Goal: Task Accomplishment & Management: Manage account settings

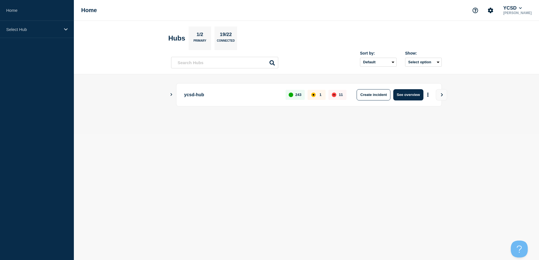
click at [172, 97] on div "ycsd-hub 243 1 11 Create incident See overview" at bounding box center [306, 94] width 270 height 23
click at [171, 94] on icon "Show Connected Hubs" at bounding box center [171, 94] width 4 height 3
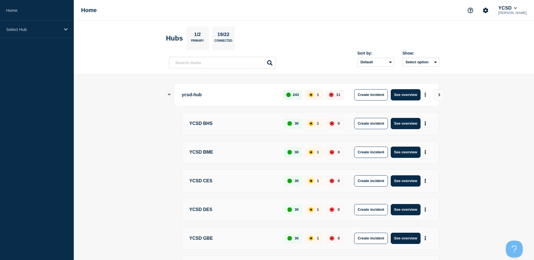
click at [168, 94] on icon "Show Connected Hubs" at bounding box center [169, 95] width 3 height 4
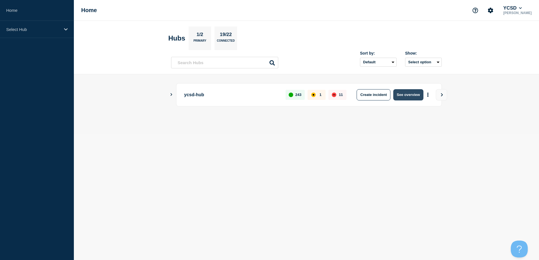
click at [397, 95] on button "See overview" at bounding box center [408, 94] width 30 height 11
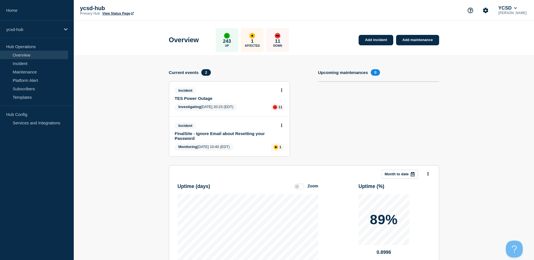
click at [201, 97] on link "TES Power Outage" at bounding box center [226, 98] width 102 height 5
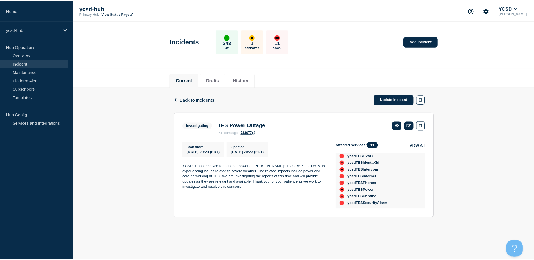
scroll to position [40, 0]
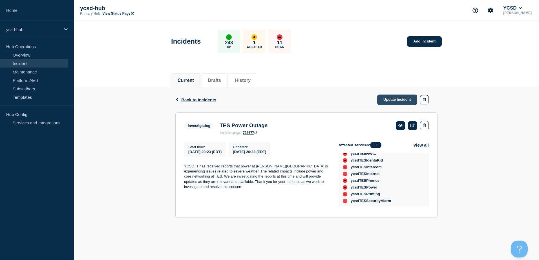
click at [397, 96] on link "Update incident" at bounding box center [397, 100] width 40 height 10
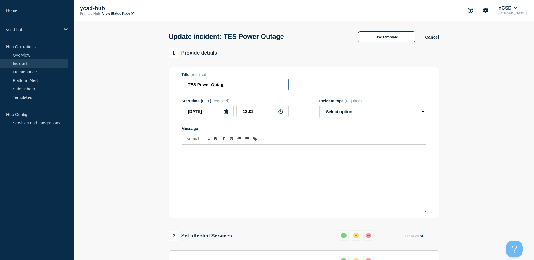
click at [244, 84] on input "TES Power Outage" at bounding box center [235, 85] width 107 height 12
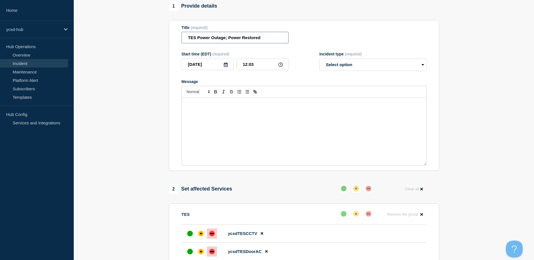
scroll to position [44, 0]
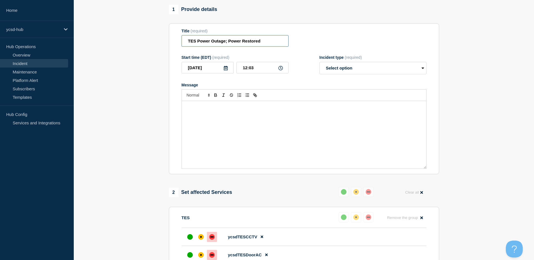
type input "TES Power Outage; Power Restored"
click at [302, 139] on div "Message" at bounding box center [304, 135] width 245 height 68
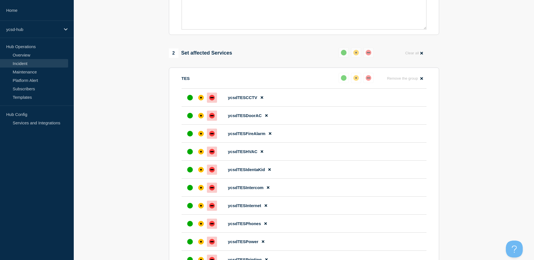
scroll to position [192, 0]
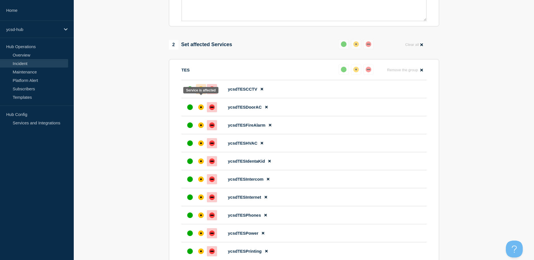
click at [201, 90] on div "affected" at bounding box center [201, 89] width 2 height 2
click at [201, 108] on div "affected" at bounding box center [201, 107] width 2 height 2
click at [200, 128] on div "affected" at bounding box center [201, 126] width 6 height 6
click at [200, 148] on div at bounding box center [201, 143] width 10 height 10
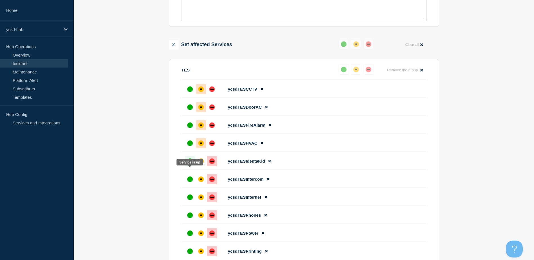
click at [187, 167] on div at bounding box center [190, 161] width 10 height 10
click at [191, 164] on div "up" at bounding box center [190, 162] width 6 height 6
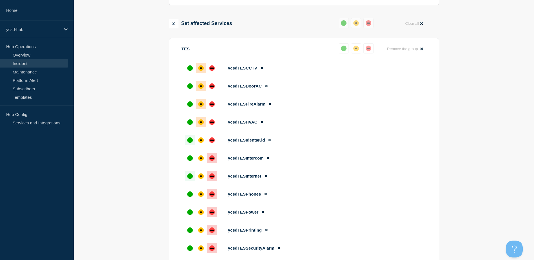
click at [189, 179] on div "up" at bounding box center [190, 177] width 6 height 6
click at [186, 199] on div at bounding box center [190, 194] width 10 height 10
click at [188, 215] on div "up" at bounding box center [190, 213] width 6 height 6
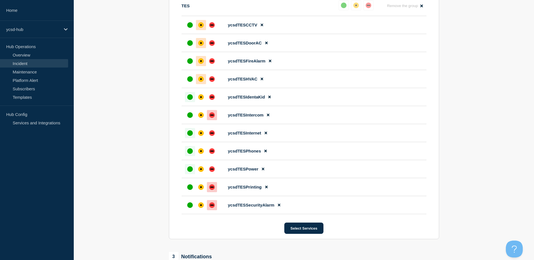
scroll to position [253, 0]
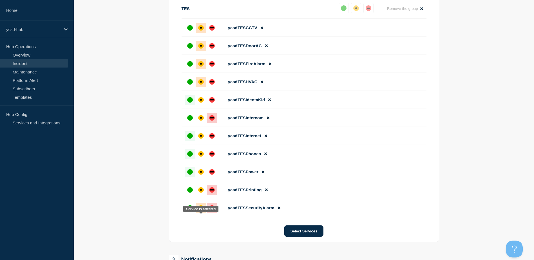
click at [200, 211] on div "affected" at bounding box center [201, 208] width 6 height 6
click at [197, 195] on div at bounding box center [201, 190] width 10 height 10
click at [186, 177] on div at bounding box center [190, 172] width 10 height 10
click at [191, 121] on div "up" at bounding box center [190, 118] width 6 height 6
click at [201, 155] on div "affected" at bounding box center [201, 154] width 2 height 2
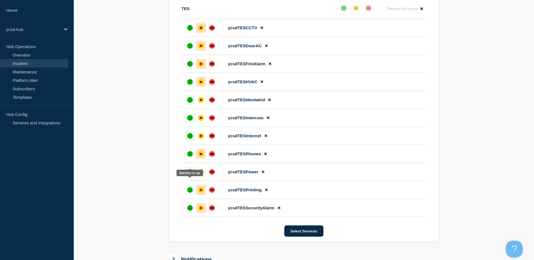
click at [189, 175] on div "up" at bounding box center [190, 172] width 6 height 6
click at [190, 139] on div "up" at bounding box center [190, 136] width 6 height 6
click at [199, 121] on div "affected" at bounding box center [201, 118] width 6 height 6
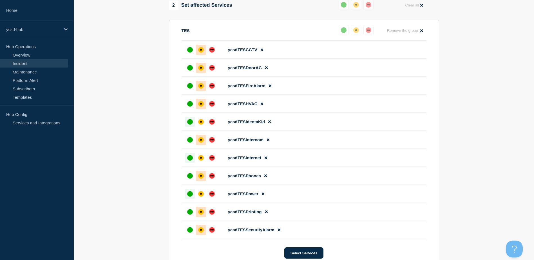
scroll to position [232, 0]
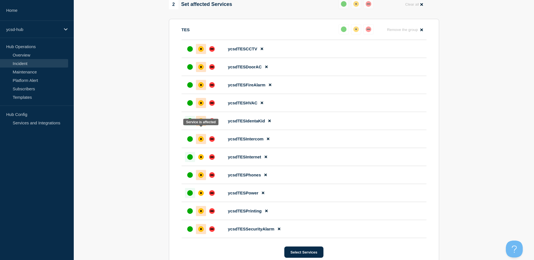
click at [202, 124] on div "affected" at bounding box center [201, 121] width 6 height 6
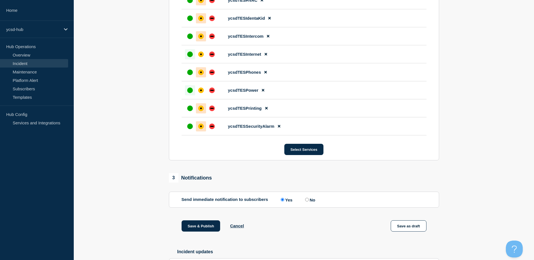
scroll to position [387, 0]
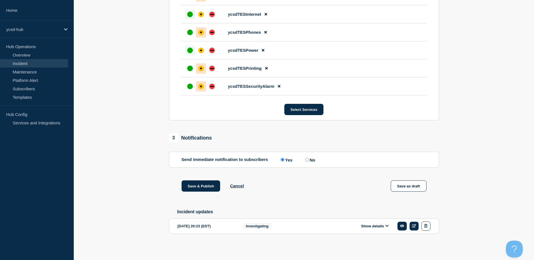
click at [375, 225] on button "Show details" at bounding box center [375, 226] width 31 height 5
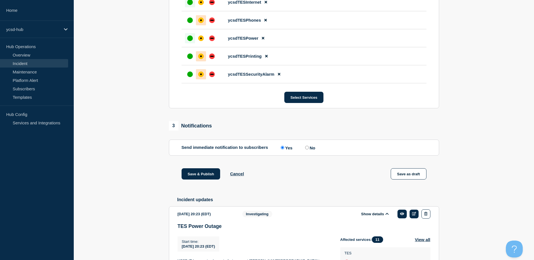
click at [375, 217] on button "Show details" at bounding box center [375, 214] width 31 height 5
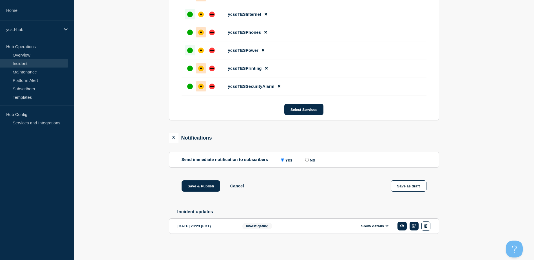
scroll to position [0, 0]
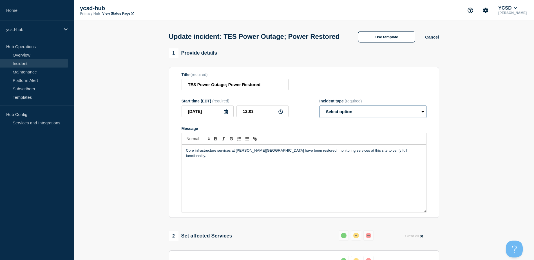
click at [336, 118] on select "Select option Investigating Identified Monitoring Resolved" at bounding box center [373, 112] width 107 height 12
select select "monitoring"
click at [320, 116] on select "Select option Investigating Identified Monitoring Resolved" at bounding box center [373, 112] width 107 height 12
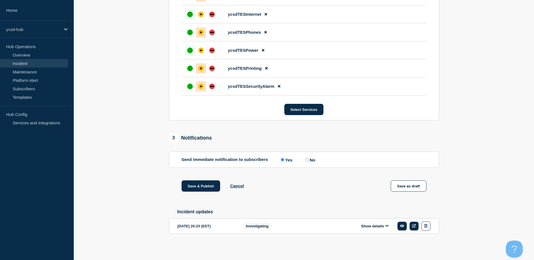
scroll to position [385, 0]
click at [199, 191] on button "Save & Publish" at bounding box center [201, 186] width 39 height 11
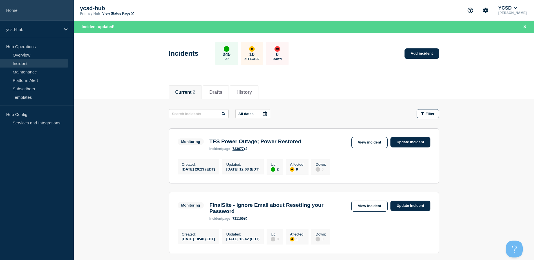
click at [38, 12] on link "Home" at bounding box center [37, 10] width 74 height 21
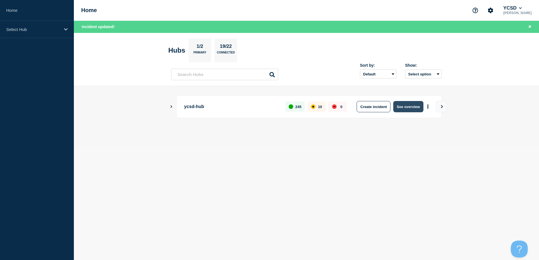
click at [411, 106] on button "See overview" at bounding box center [408, 106] width 30 height 11
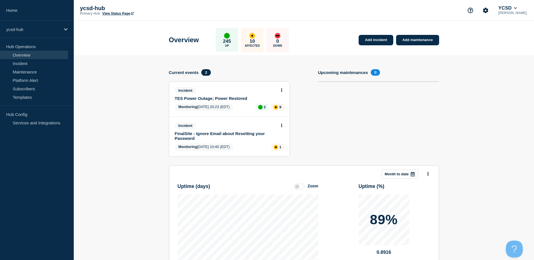
click at [255, 37] on div "affected" at bounding box center [253, 36] width 6 height 6
click at [492, 79] on section "Add incident Add maintenance Current events 2 Incident TES Power Outage; Power …" at bounding box center [304, 199] width 461 height 289
